Goal: Task Accomplishment & Management: Manage account settings

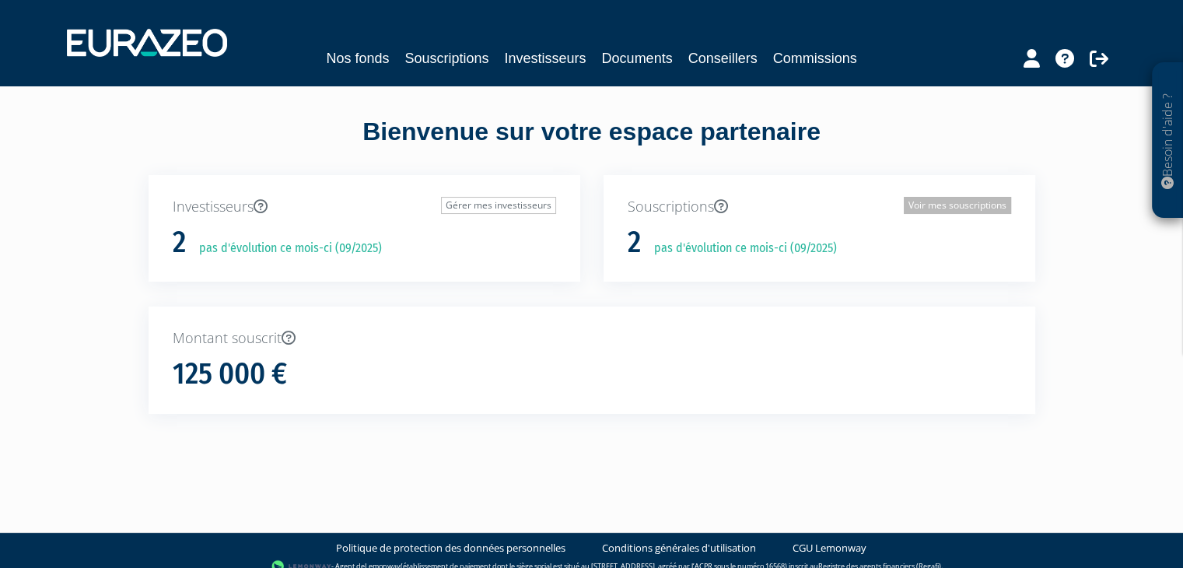
click at [924, 204] on link "Voir mes souscriptions" at bounding box center [956, 205] width 107 height 17
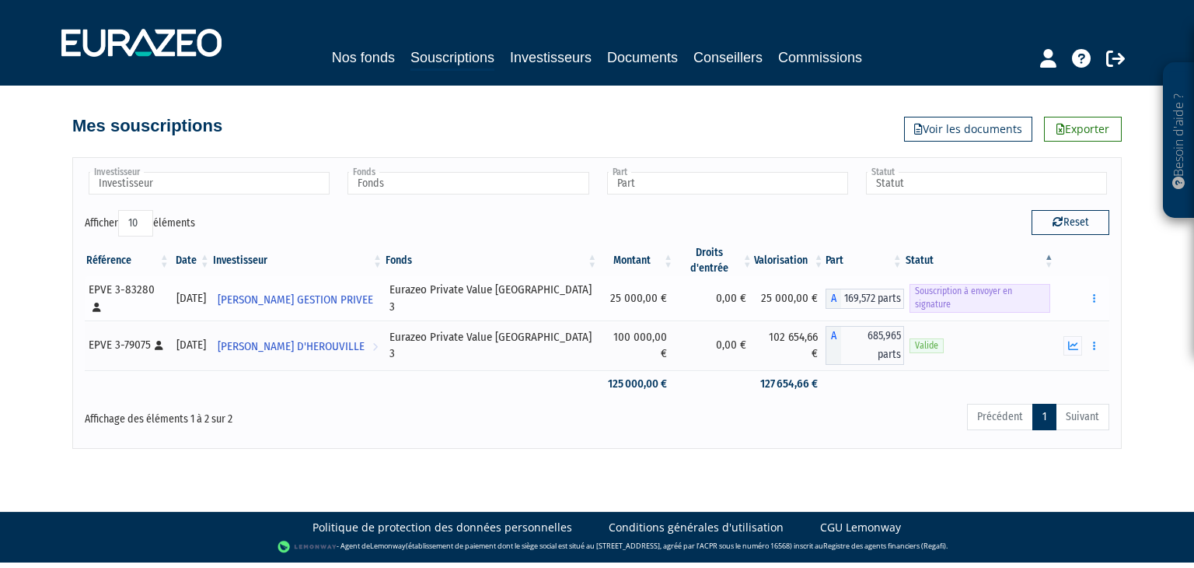
click at [967, 296] on span "Souscription à envoyer en signature" at bounding box center [980, 298] width 141 height 28
click at [1092, 296] on button "button" at bounding box center [1094, 297] width 19 height 19
click at [1058, 321] on link "Envoyer à signer" at bounding box center [1055, 326] width 89 height 26
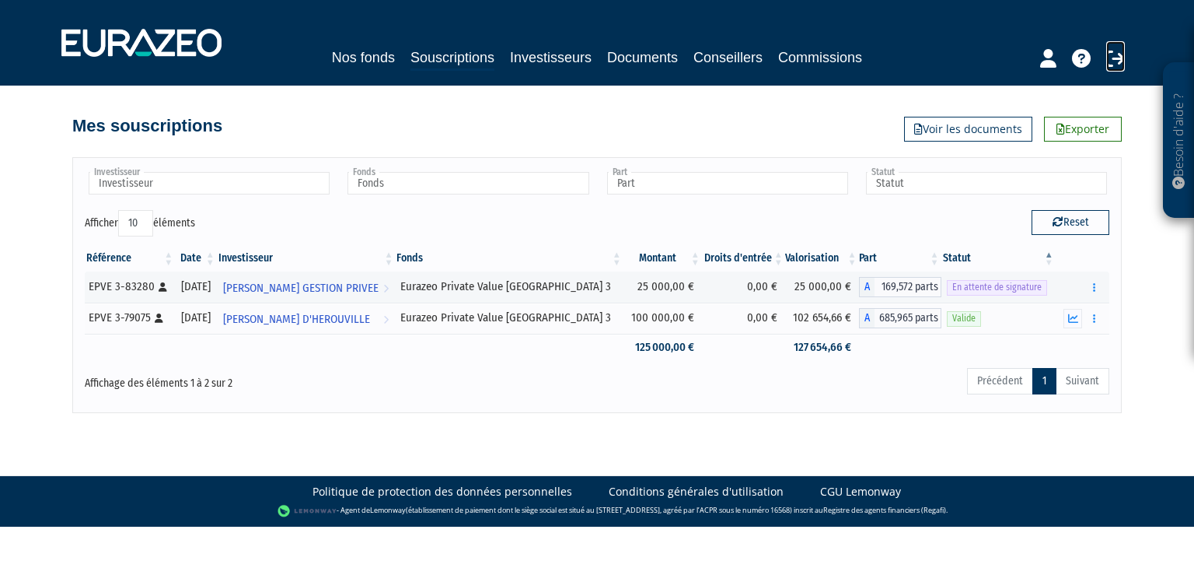
click at [1116, 56] on icon at bounding box center [1115, 58] width 19 height 19
